Goal: Task Accomplishment & Management: Manage account settings

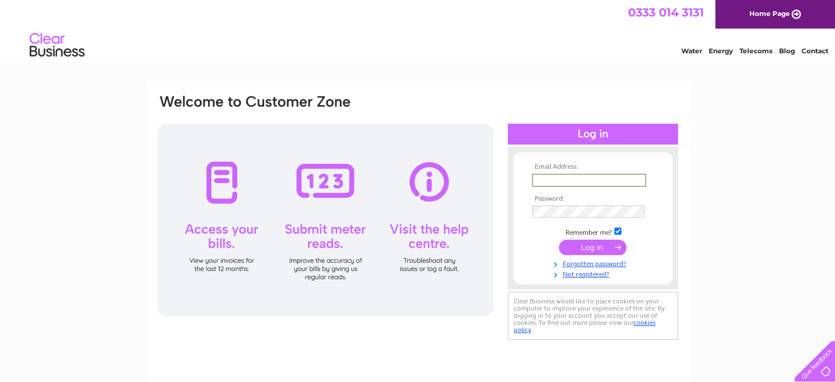
click at [544, 175] on input "text" at bounding box center [589, 179] width 114 height 13
type input "[PERSON_NAME][EMAIL_ADDRESS][DOMAIN_NAME]"
click at [559, 239] on input "submit" at bounding box center [593, 246] width 68 height 15
